Goal: Check status: Check status

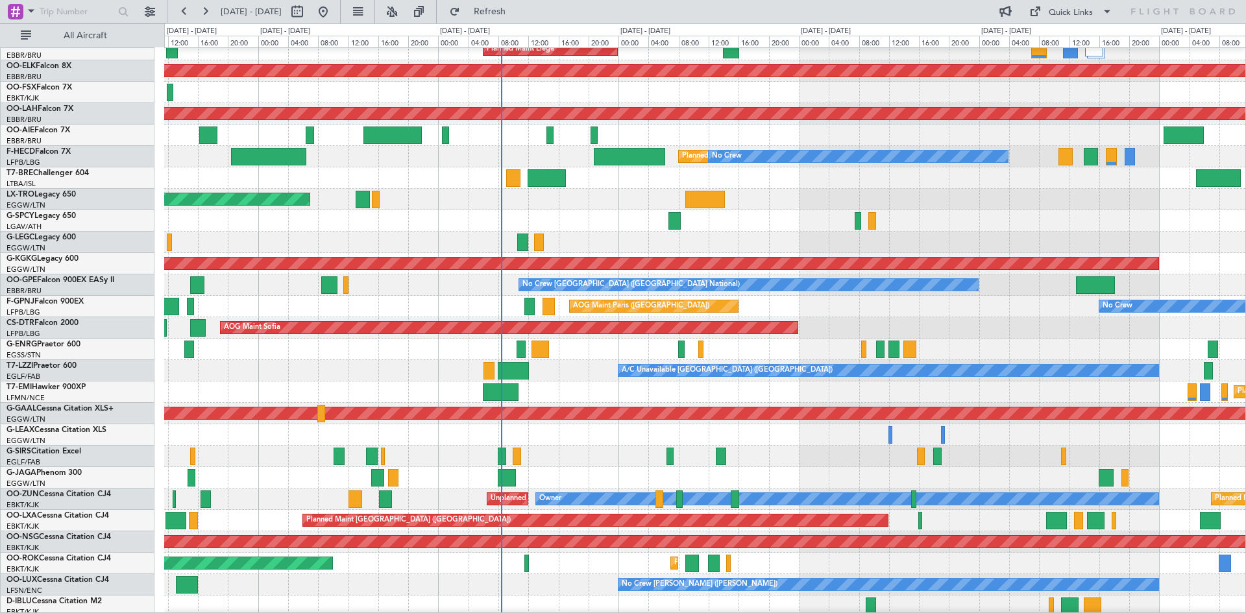
scroll to position [141, 0]
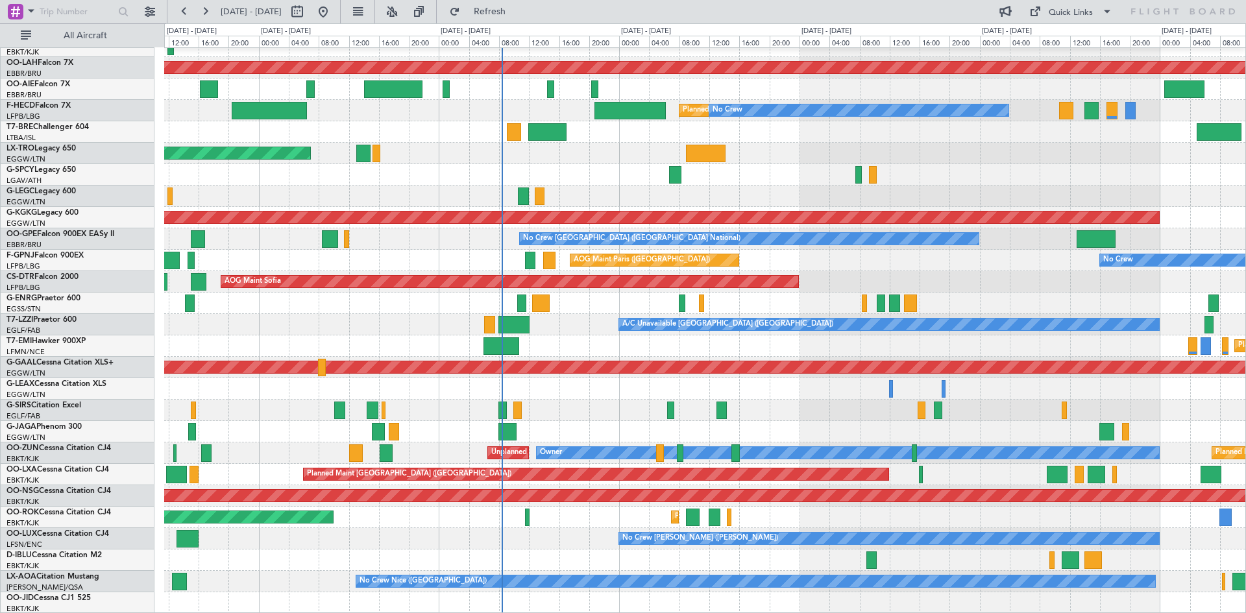
click at [720, 23] on fb-flight-board "[DATE] - [DATE] Refresh Quick Links All Aircraft Planned Maint [GEOGRAPHIC_DATA…" at bounding box center [623, 312] width 1246 height 604
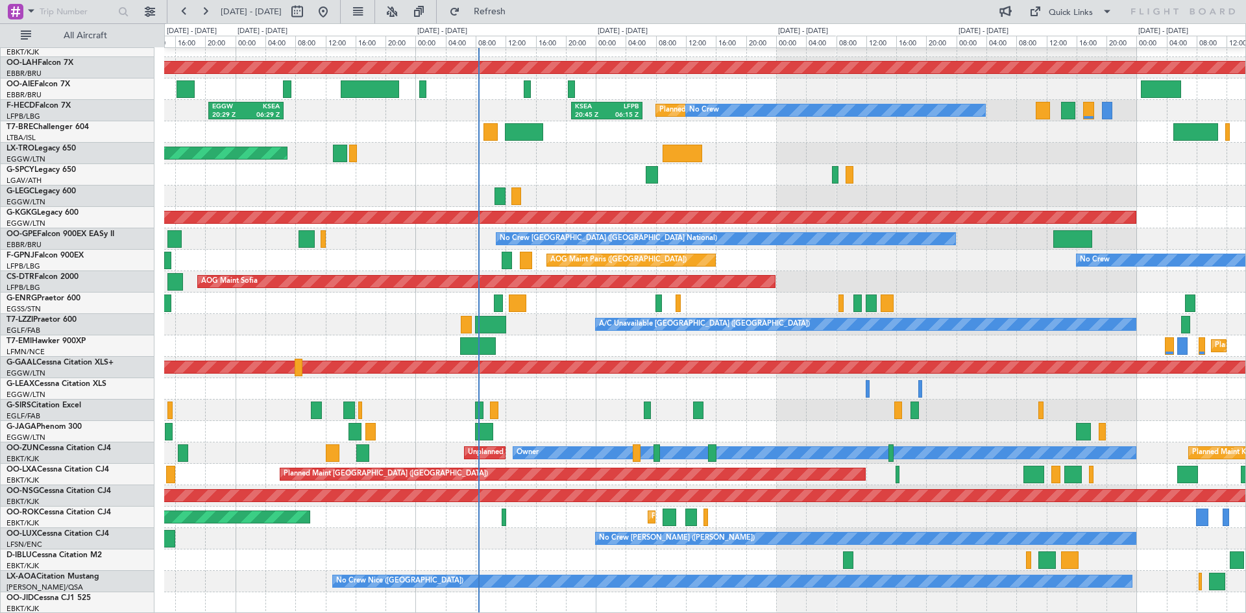
click at [921, 353] on div "Planned Maint Kortrijk-[GEOGRAPHIC_DATA] AOG Maint [GEOGRAPHIC_DATA]-[GEOGRAPHI…" at bounding box center [705, 260] width 1082 height 707
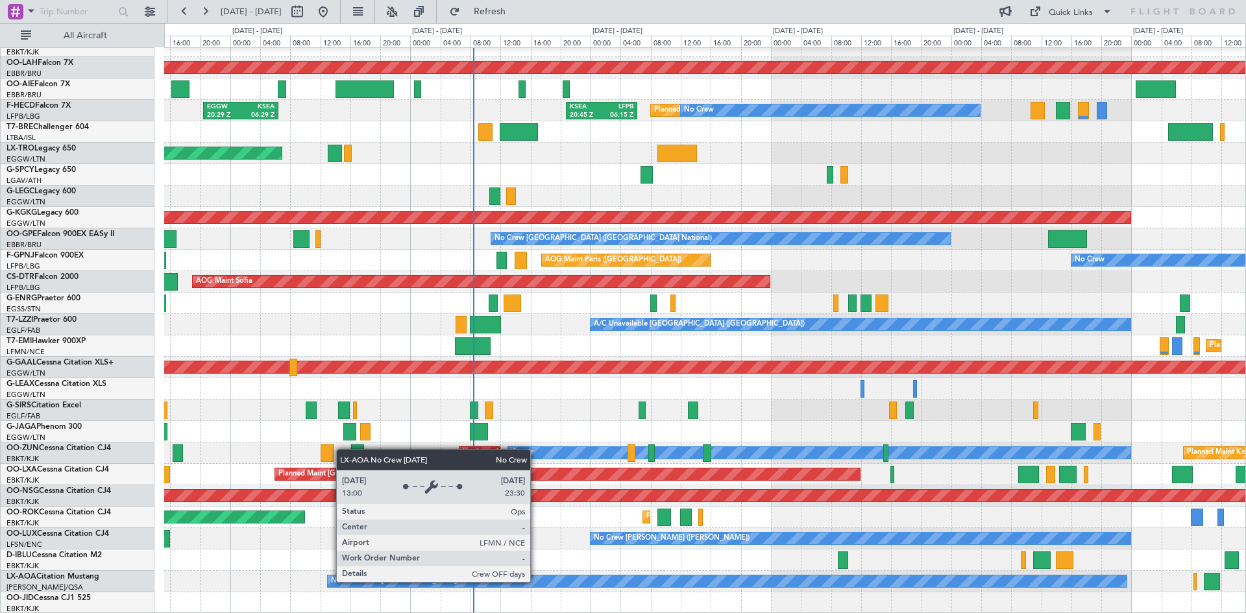
click at [536, 582] on div "No Crew Nice ([GEOGRAPHIC_DATA])" at bounding box center [727, 582] width 799 height 12
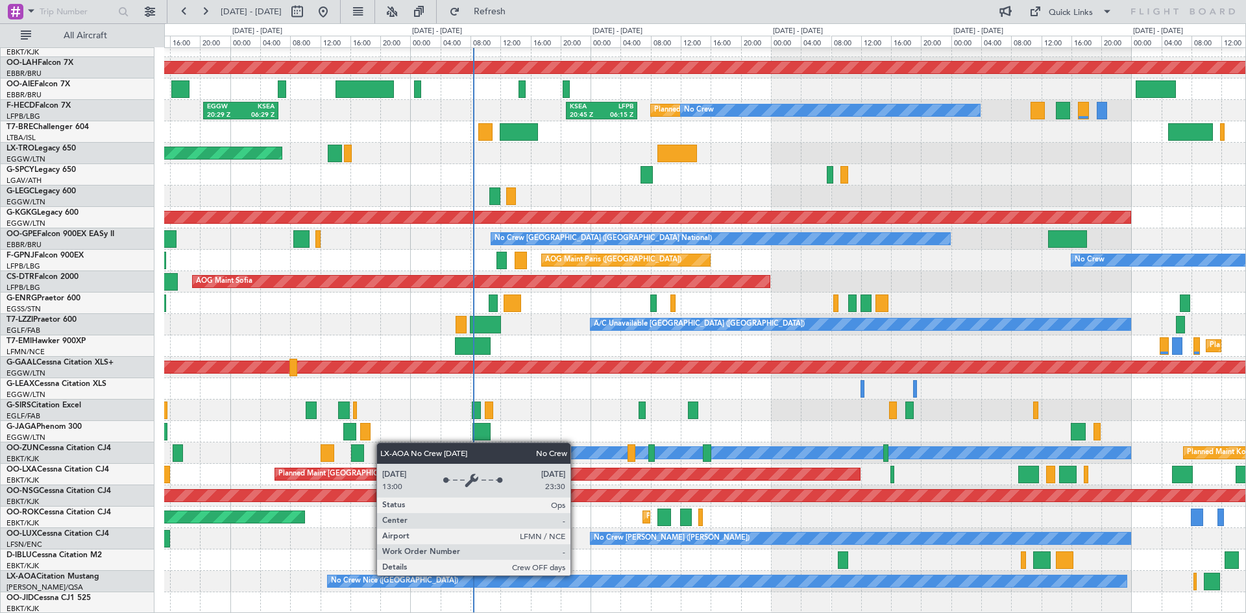
click at [576, 575] on div "No Crew Nice ([GEOGRAPHIC_DATA])" at bounding box center [727, 581] width 800 height 13
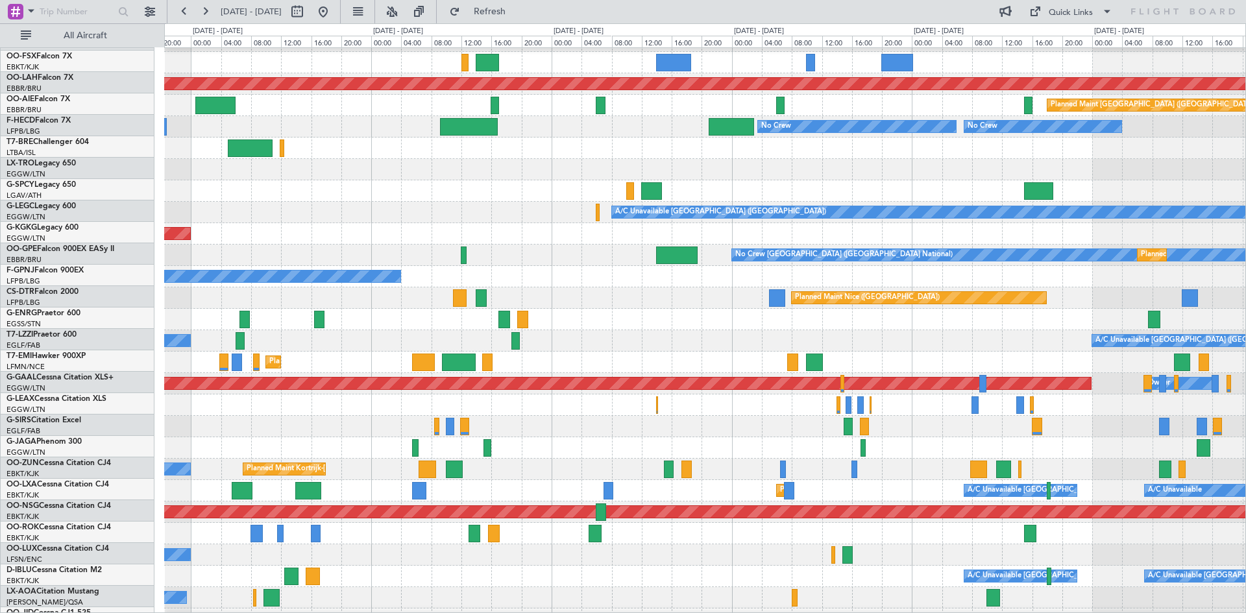
scroll to position [125, 0]
click at [0, 246] on div "Planned Maint Kortrijk-[GEOGRAPHIC_DATA] Planned [GEOGRAPHIC_DATA][PERSON_NAME]…" at bounding box center [623, 318] width 1246 height 590
click at [402, 12] on button at bounding box center [392, 11] width 21 height 21
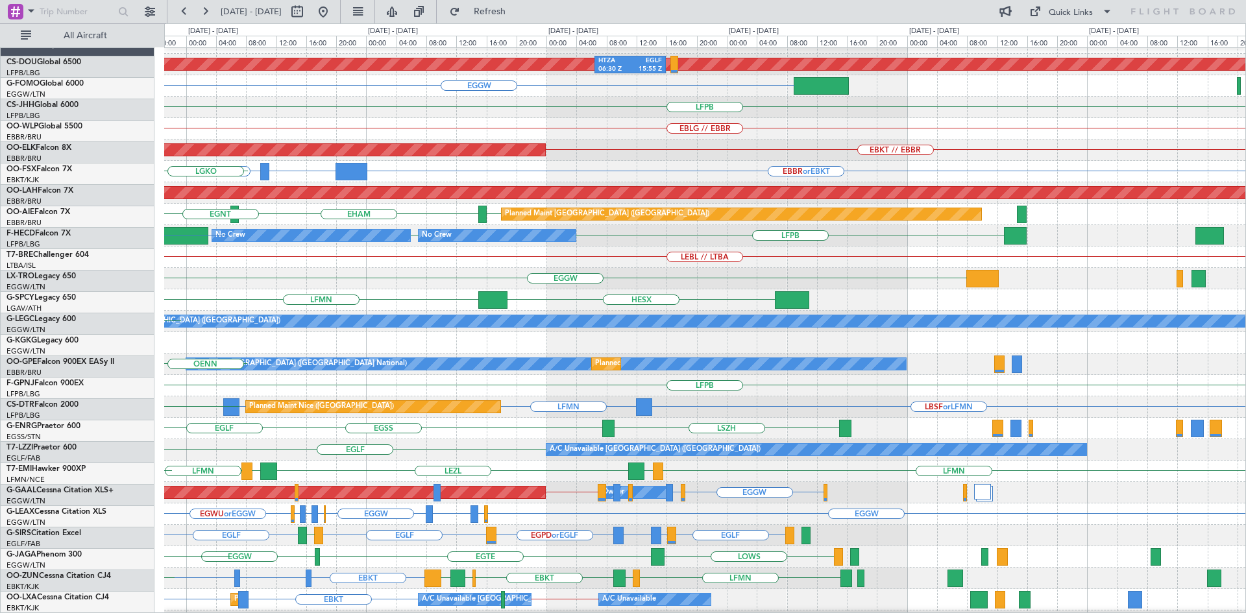
scroll to position [16, 0]
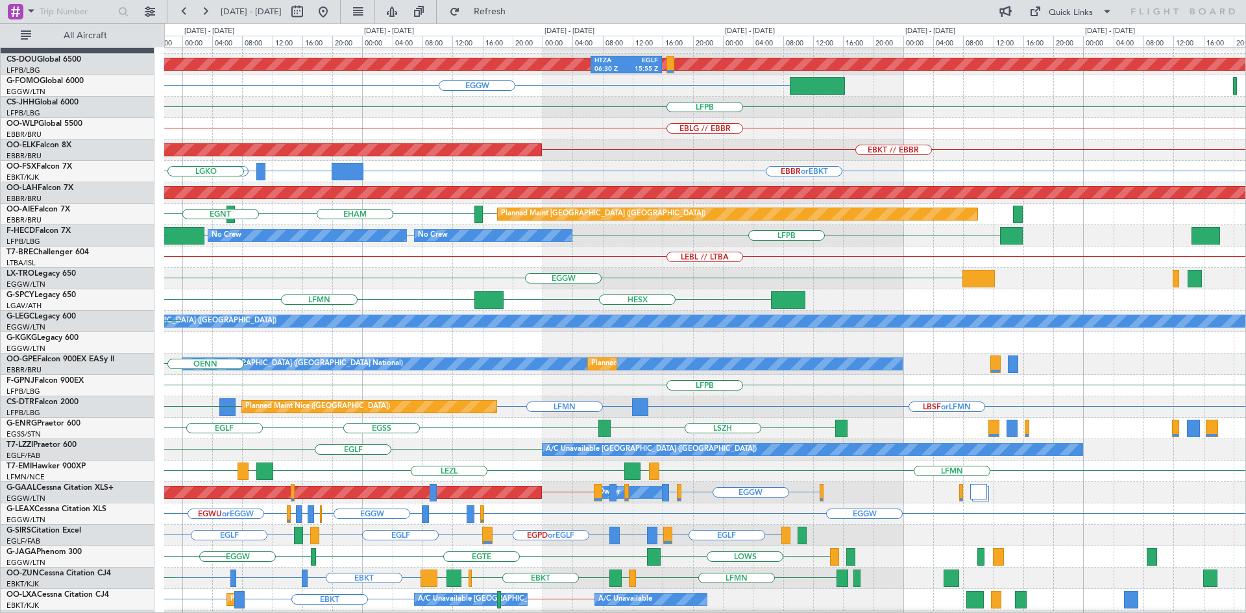
click at [580, 299] on div "LFMN HESX LGMK LGIO" at bounding box center [705, 300] width 1082 height 21
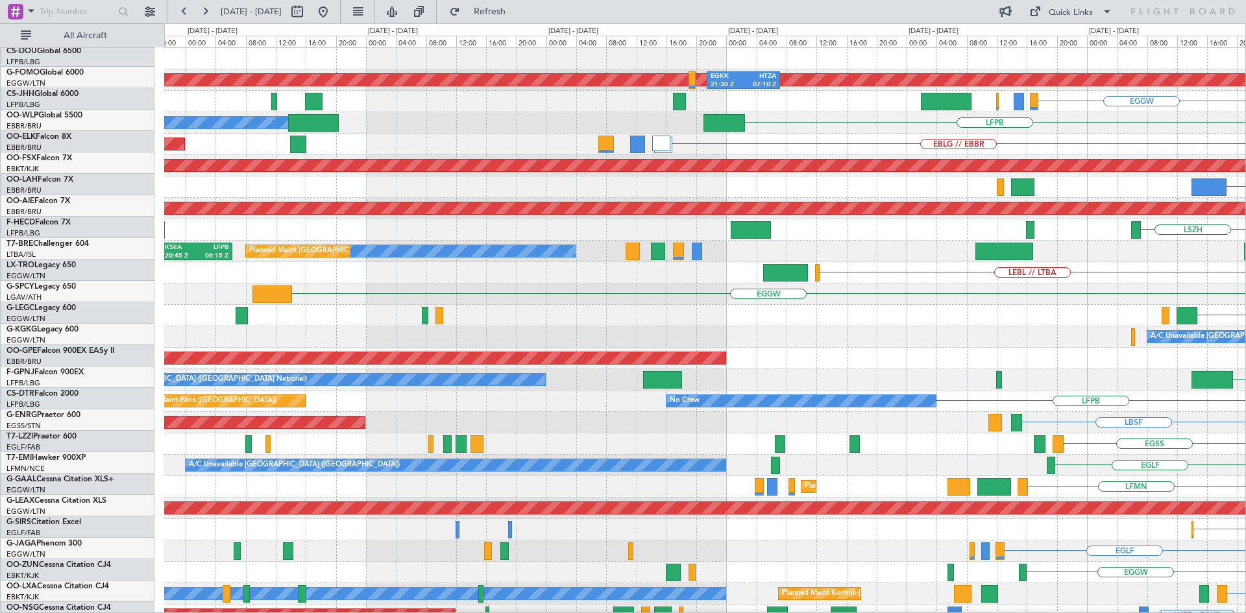
scroll to position [0, 0]
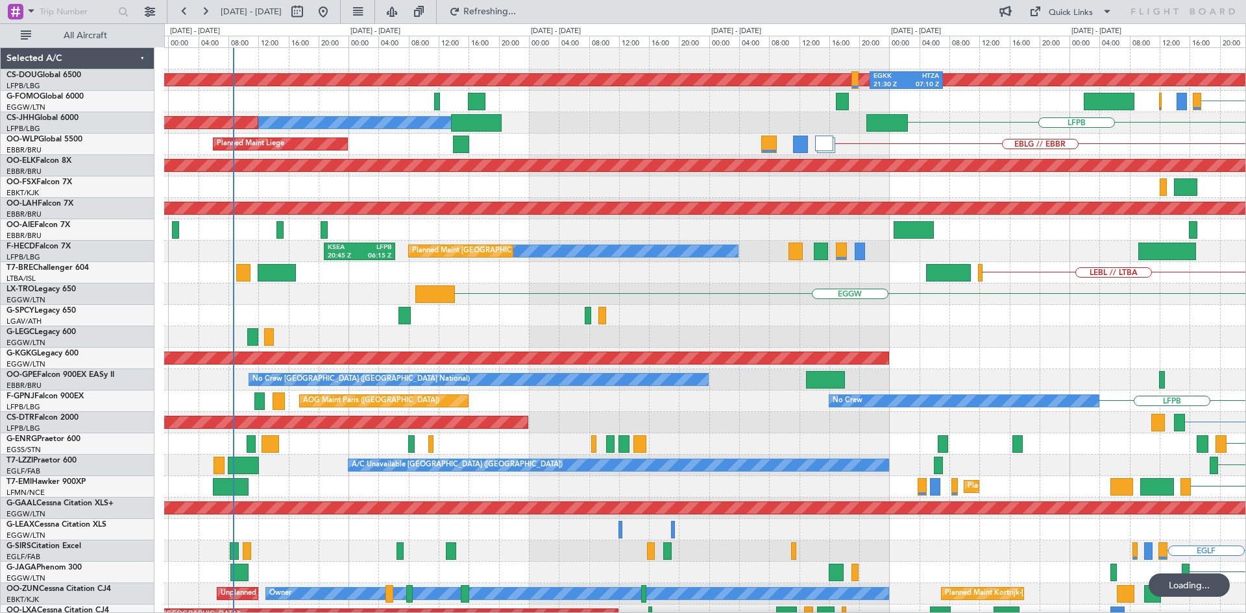
click at [1246, 302] on html "[DATE] - [DATE] Refreshing... Quick Links All Aircraft Planned Maint [GEOGRAPHI…" at bounding box center [623, 306] width 1246 height 613
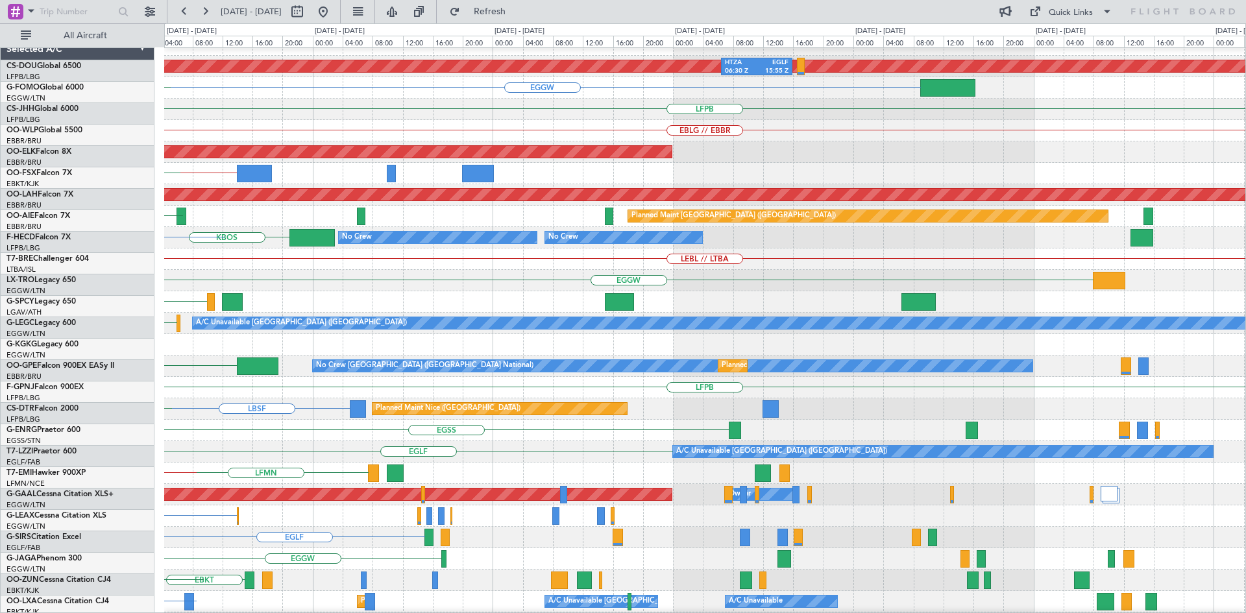
scroll to position [12, 0]
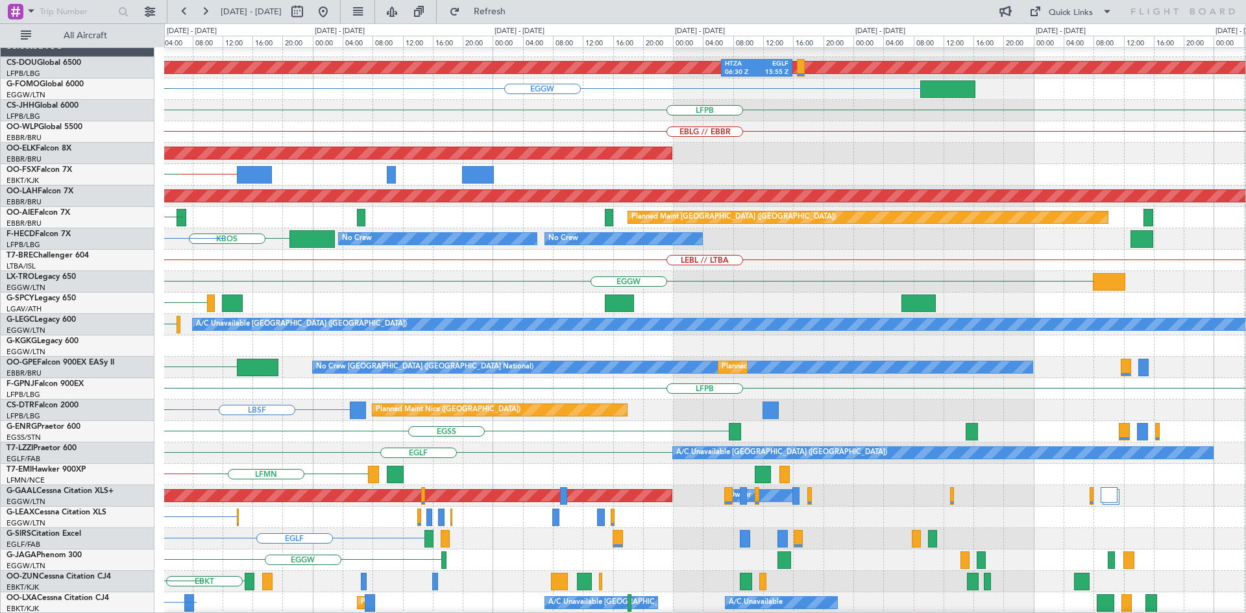
click at [0, 334] on div "Planned Maint London ([GEOGRAPHIC_DATA]) HTZA 06:30 Z EGLF 15:55 Z EGGW EGPD or…" at bounding box center [623, 318] width 1246 height 590
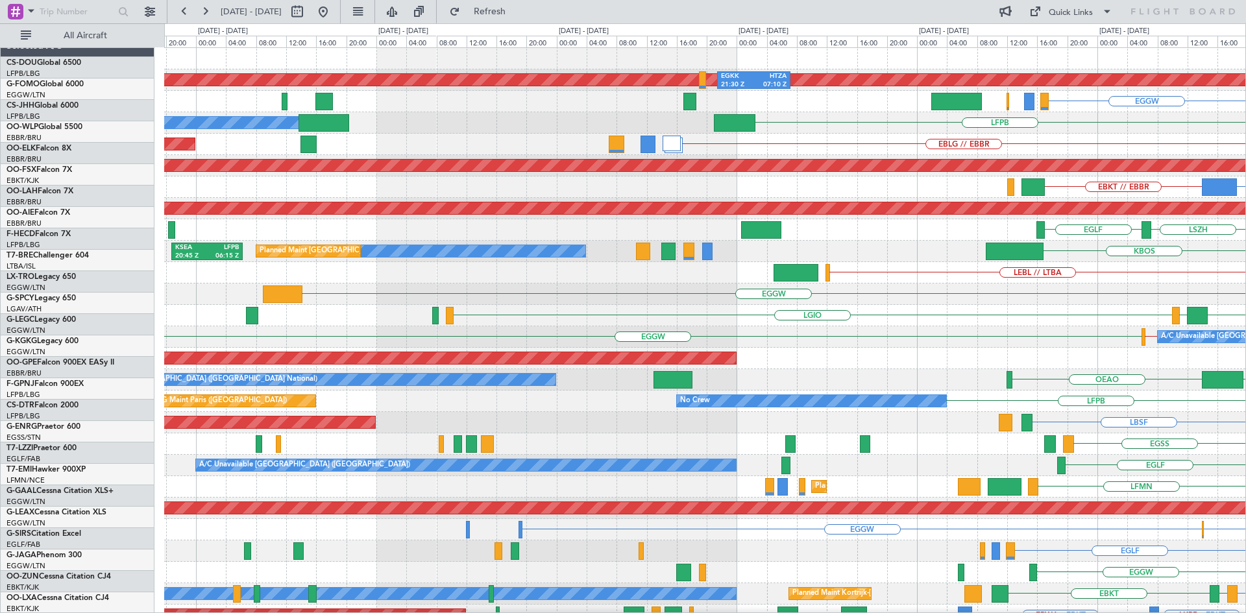
scroll to position [0, 0]
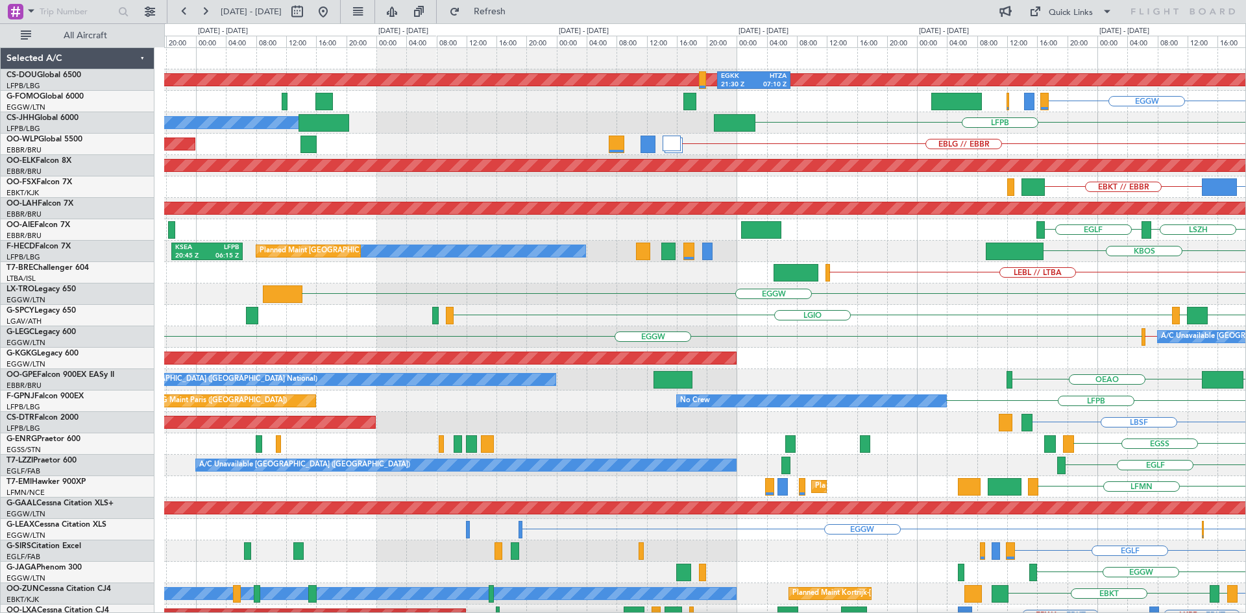
click at [1246, 337] on html "[DATE] - [DATE] Refresh Quick Links All Aircraft Planned Maint [GEOGRAPHIC_DATA…" at bounding box center [623, 306] width 1246 height 613
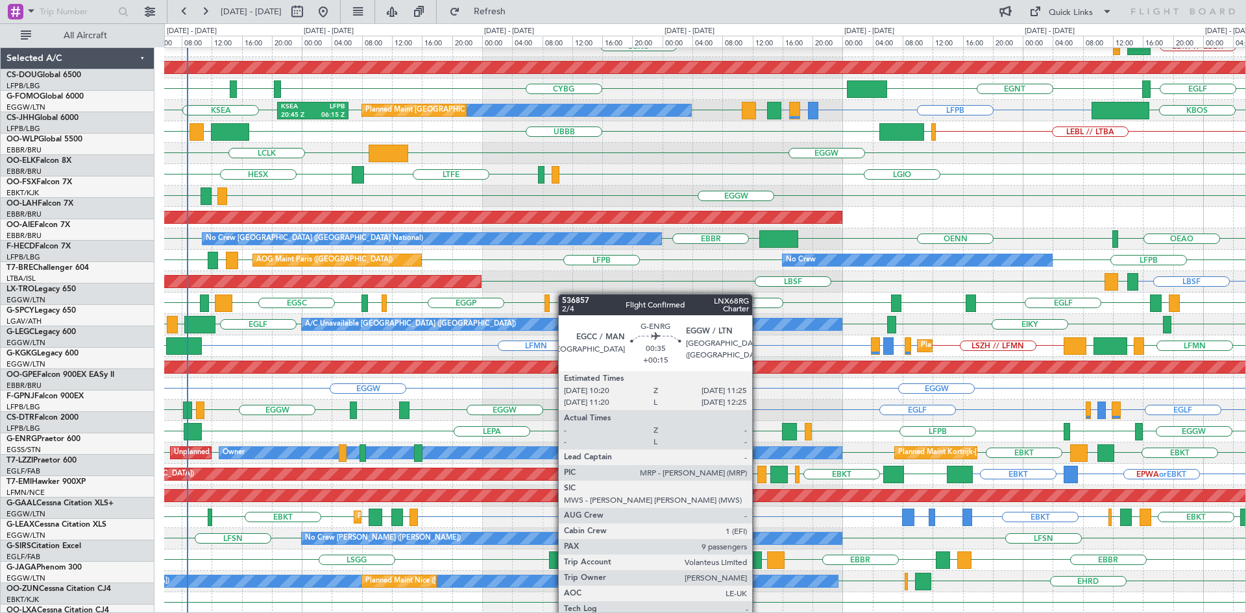
scroll to position [141, 0]
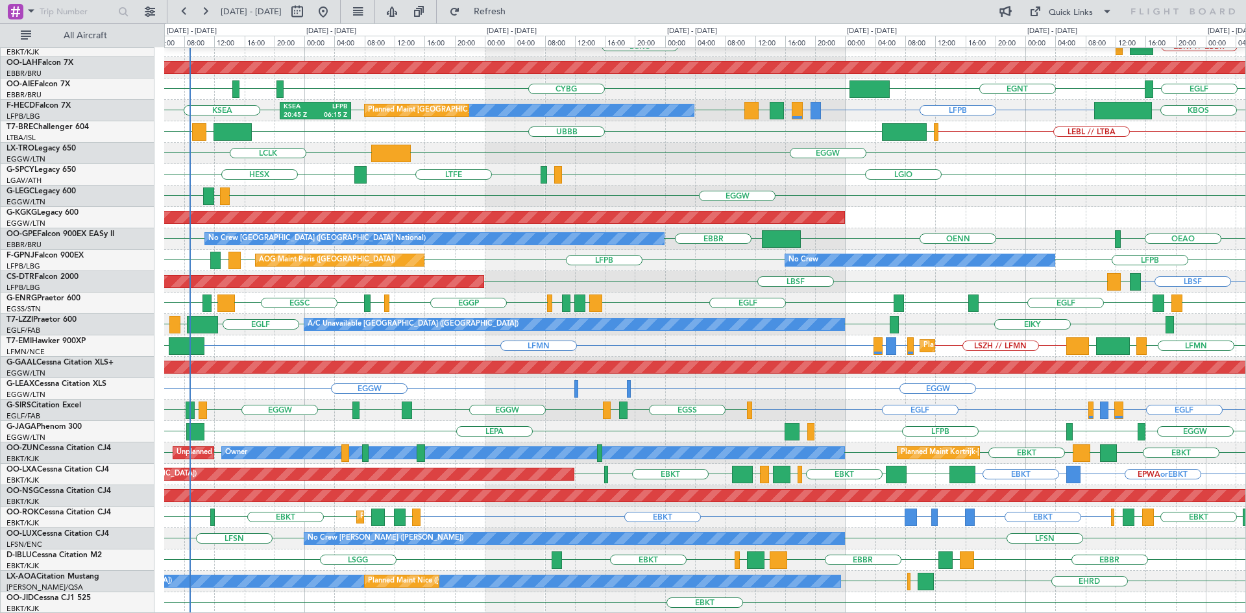
click at [567, 264] on div "Planned Maint Kortrijk-[GEOGRAPHIC_DATA] EBKT // EBBR LGAV LGKO Planned [GEOGRA…" at bounding box center [705, 260] width 1082 height 707
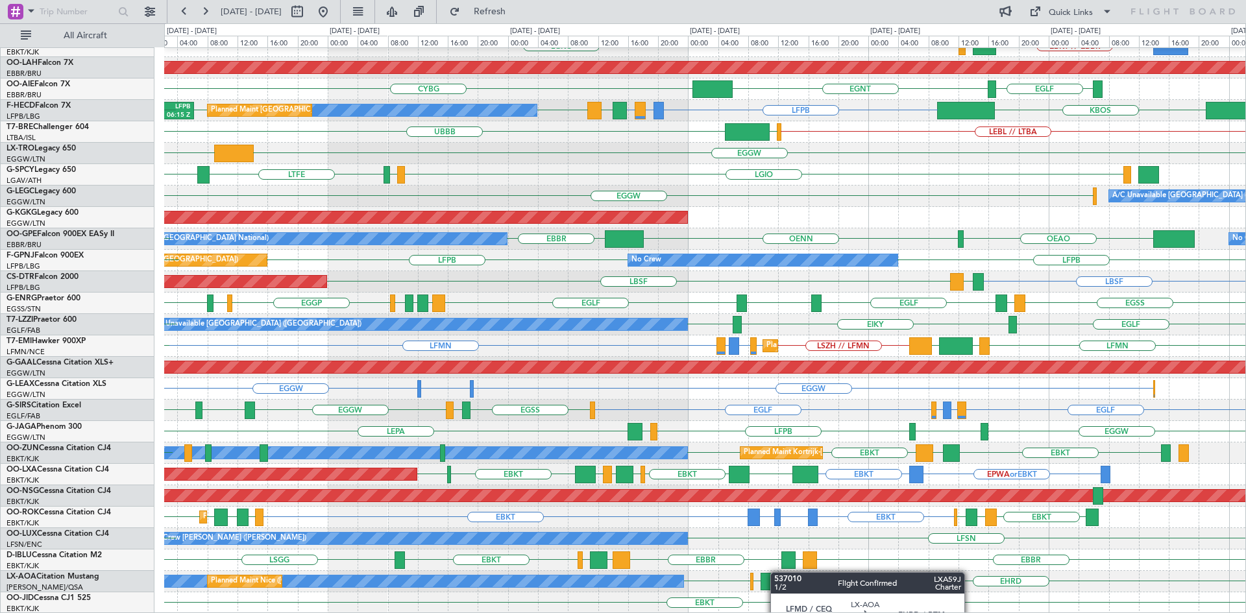
click at [776, 573] on div at bounding box center [769, 582] width 16 height 18
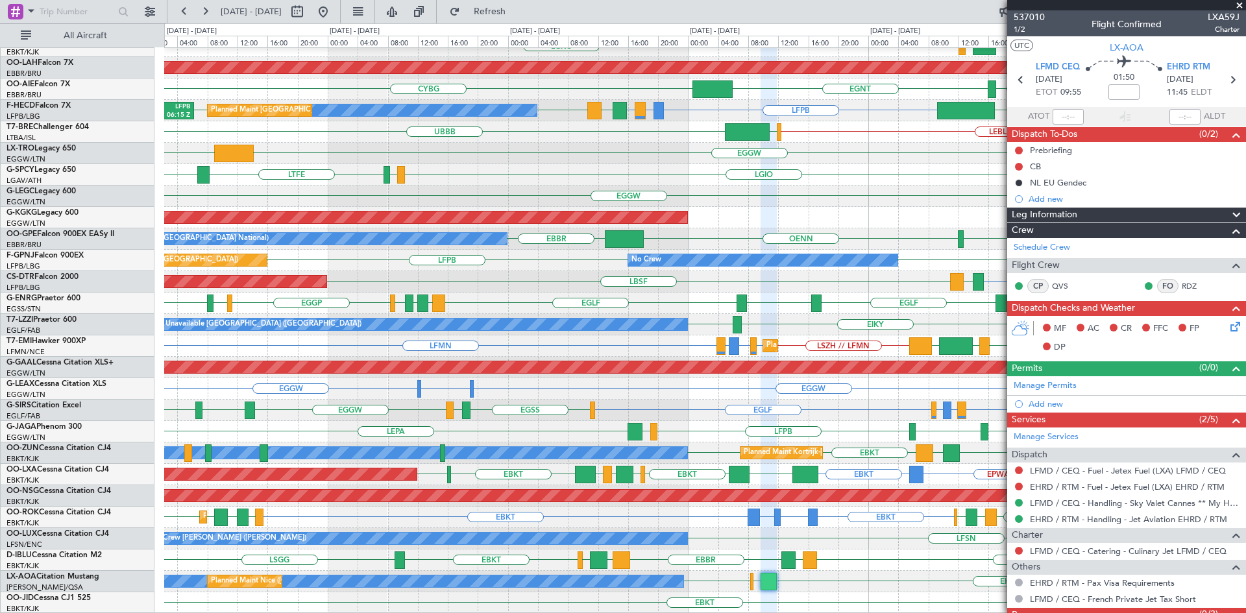
click at [1239, 2] on span at bounding box center [1239, 6] width 13 height 12
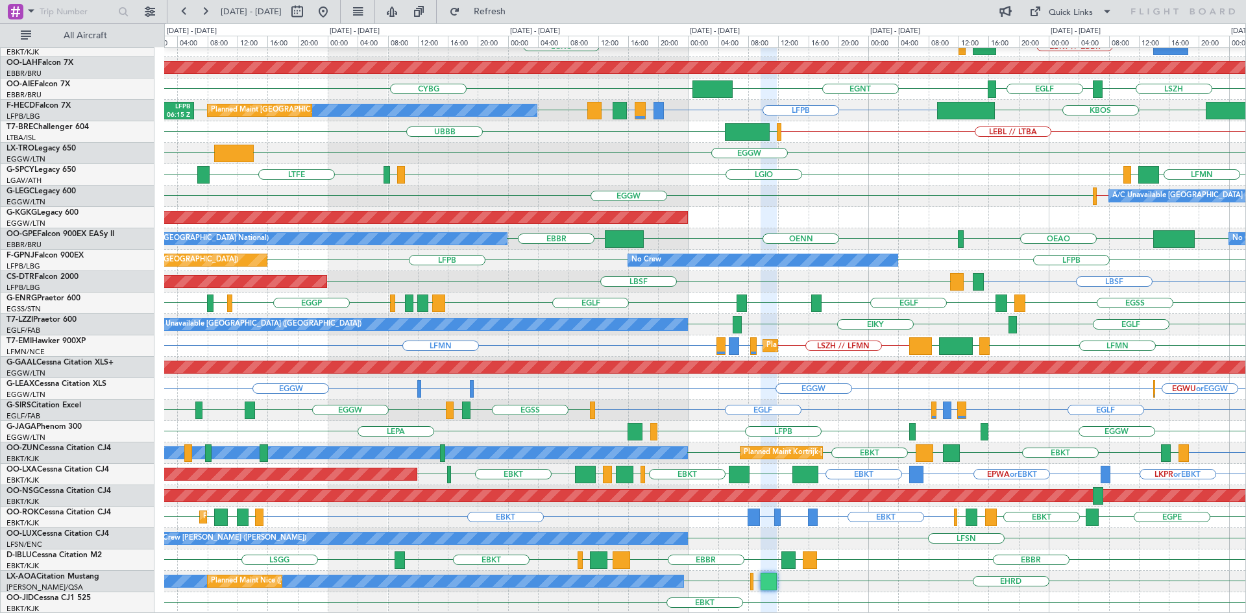
type input "0"
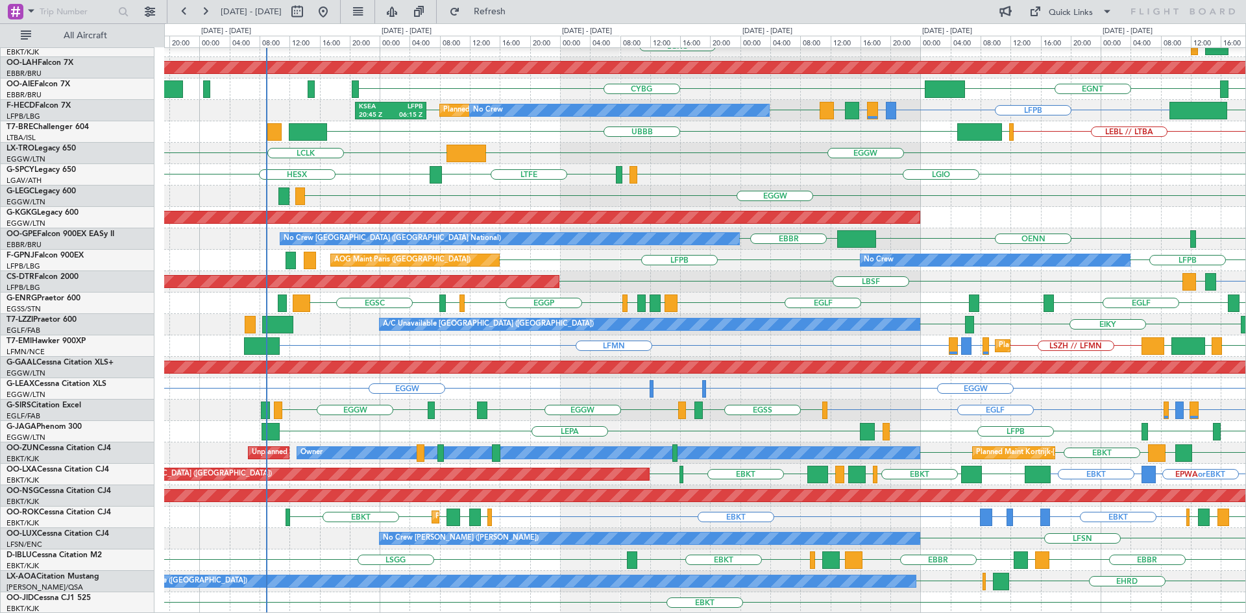
click at [740, 294] on div "Planned Maint Kortrijk-[GEOGRAPHIC_DATA] LGKO LGAV EBKT // EBBR BGGH or EBKT Pl…" at bounding box center [705, 260] width 1082 height 707
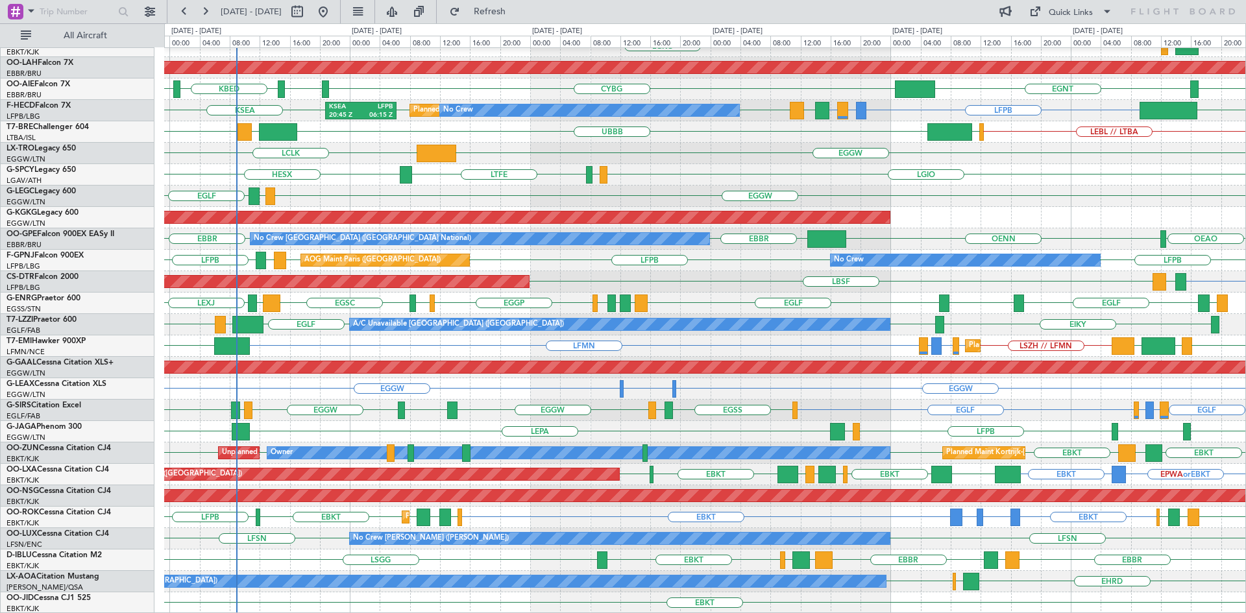
click at [720, 425] on div "LEPA EGGW EGGW [GEOGRAPHIC_DATA] LFPB EGGW" at bounding box center [705, 431] width 1082 height 21
